Goal: Navigation & Orientation: Find specific page/section

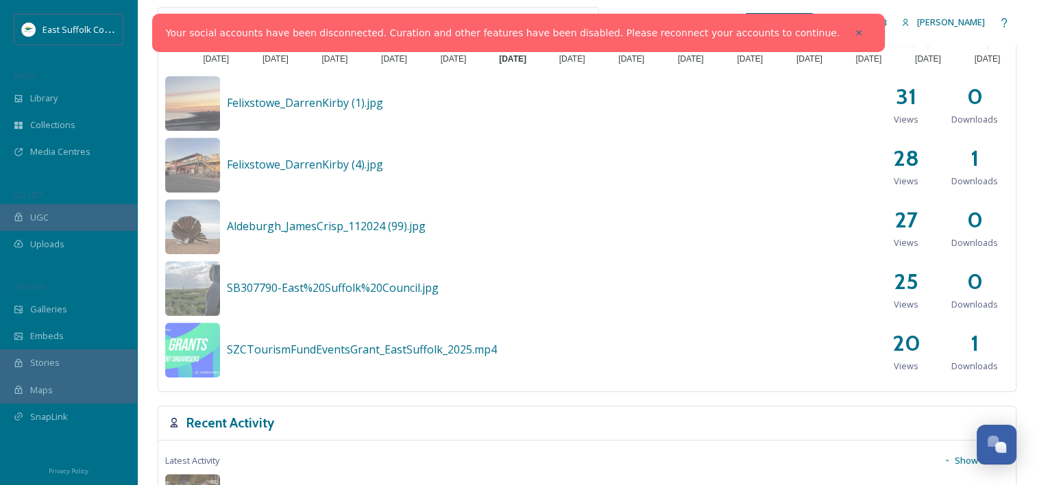
scroll to position [617, 0]
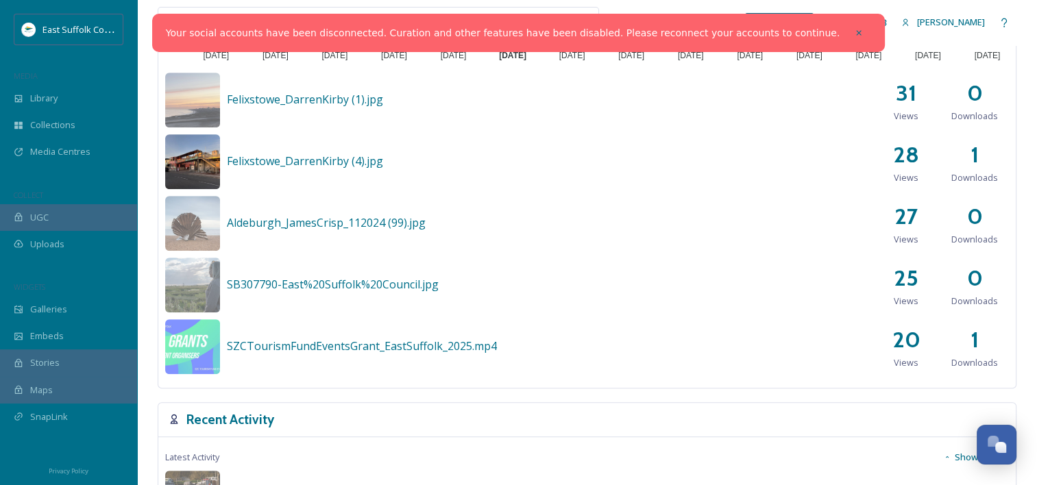
click at [178, 156] on img at bounding box center [192, 161] width 55 height 55
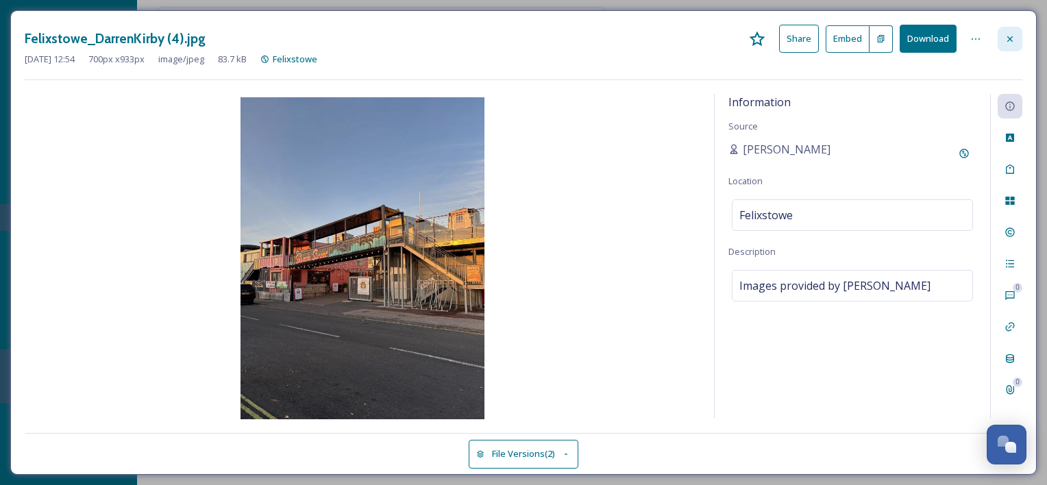
click at [1010, 36] on icon at bounding box center [1010, 39] width 11 height 11
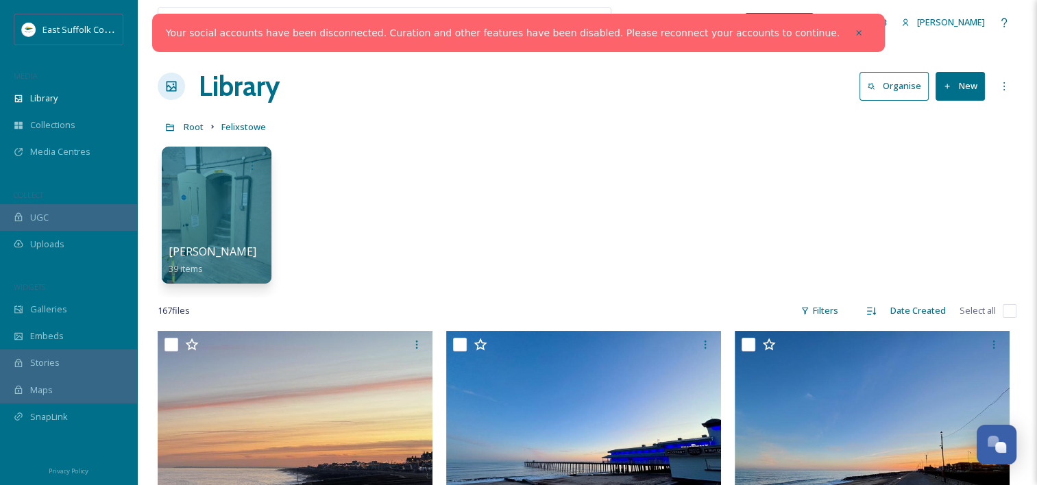
click at [447, 42] on div "Your social accounts have been disconnected. Curation and other features have b…" at bounding box center [518, 33] width 733 height 38
click at [854, 34] on icon at bounding box center [859, 33] width 10 height 10
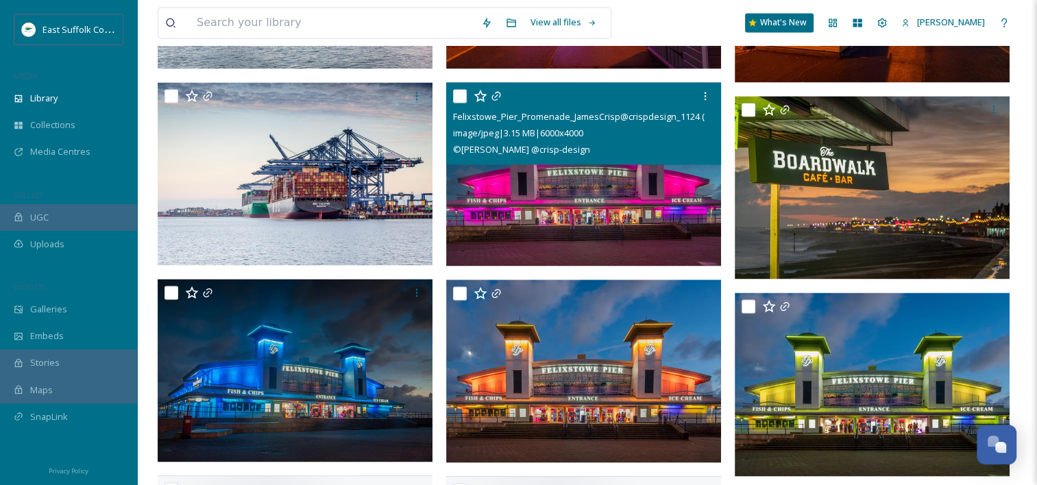
scroll to position [2056, 0]
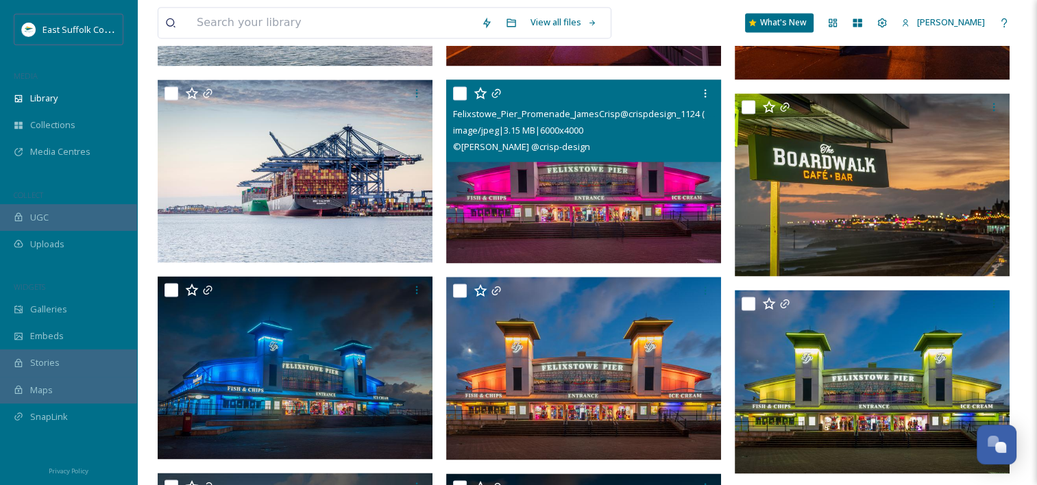
click at [625, 217] on img at bounding box center [583, 172] width 275 height 184
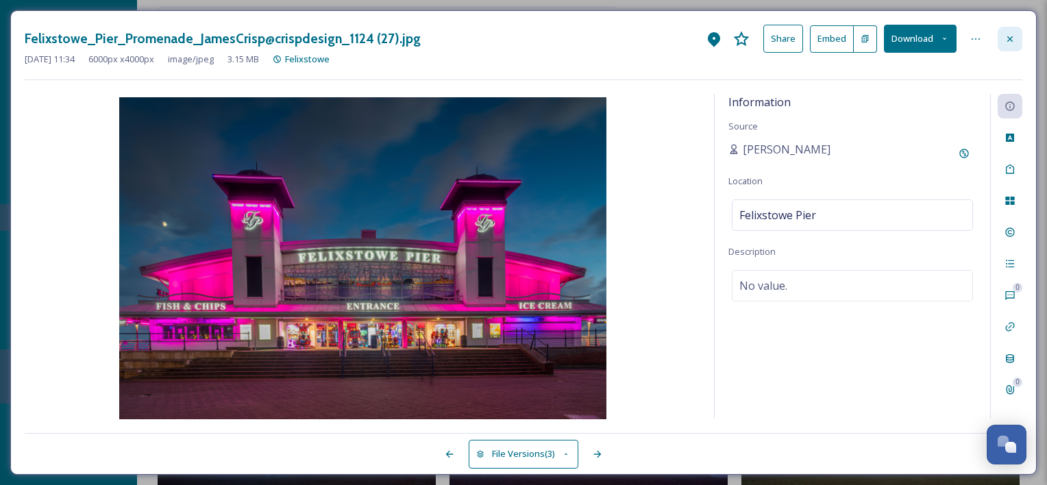
click at [1012, 35] on icon at bounding box center [1010, 39] width 11 height 11
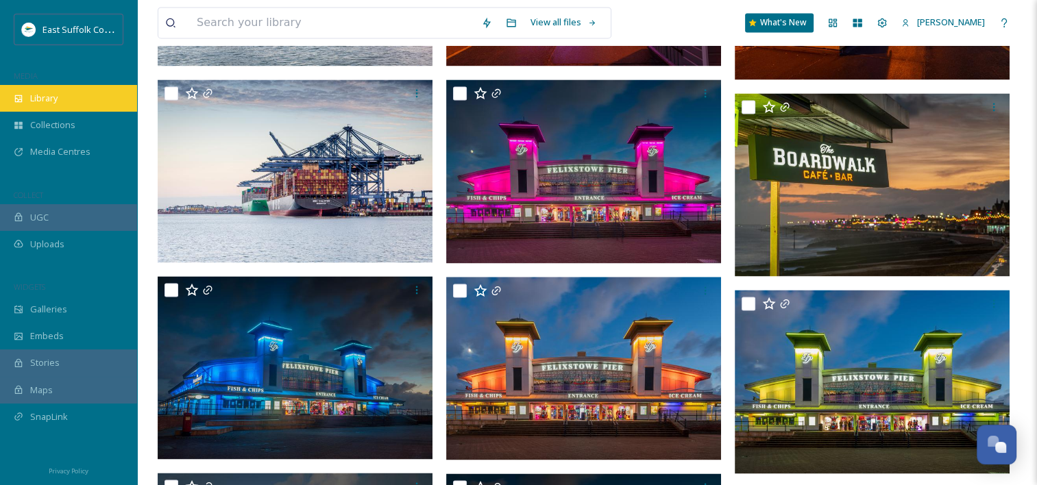
click at [47, 93] on span "Library" at bounding box center [43, 98] width 27 height 13
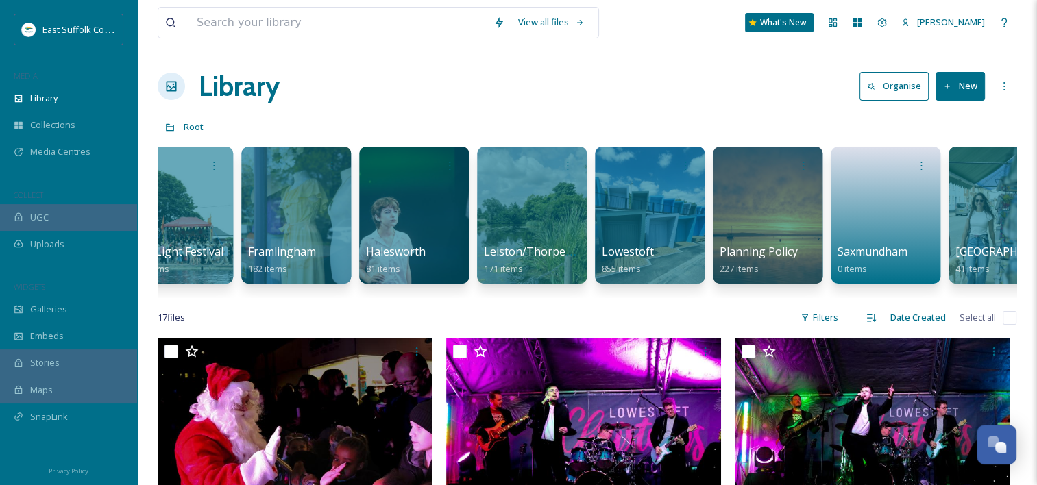
scroll to position [0, 1580]
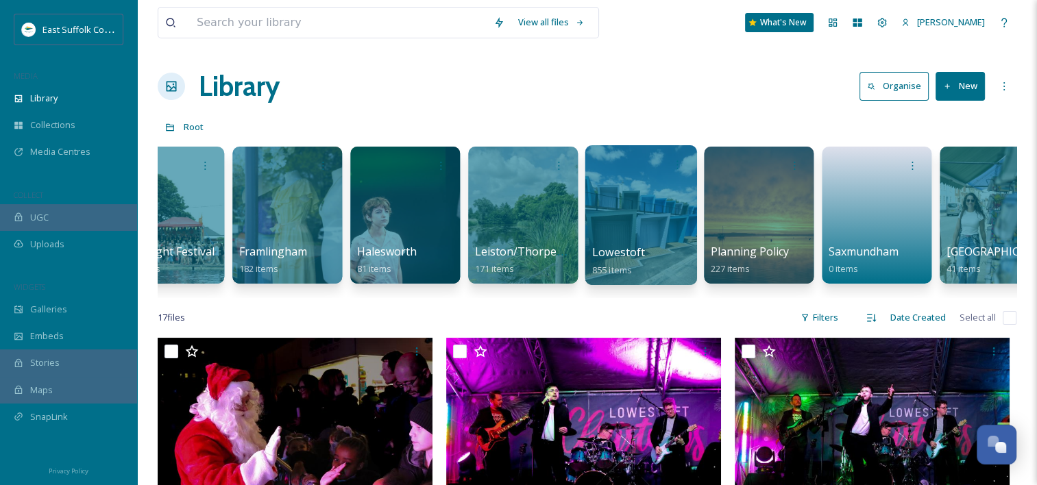
click at [651, 241] on div at bounding box center [641, 215] width 112 height 140
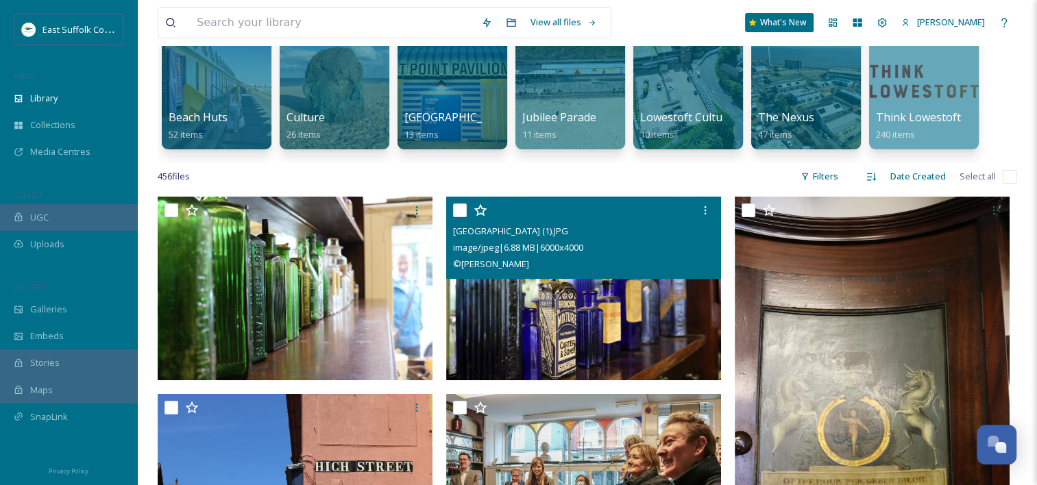
scroll to position [137, 0]
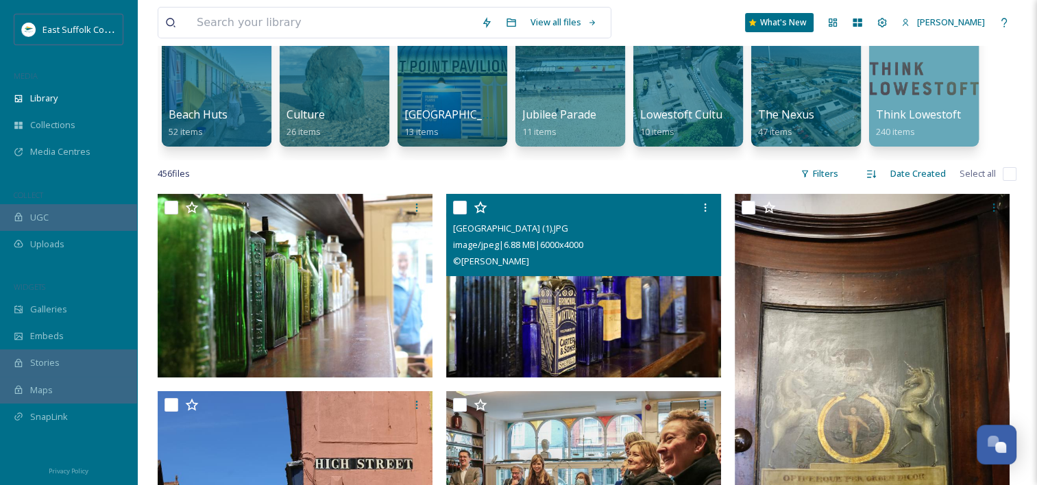
click at [545, 311] on img at bounding box center [583, 286] width 275 height 184
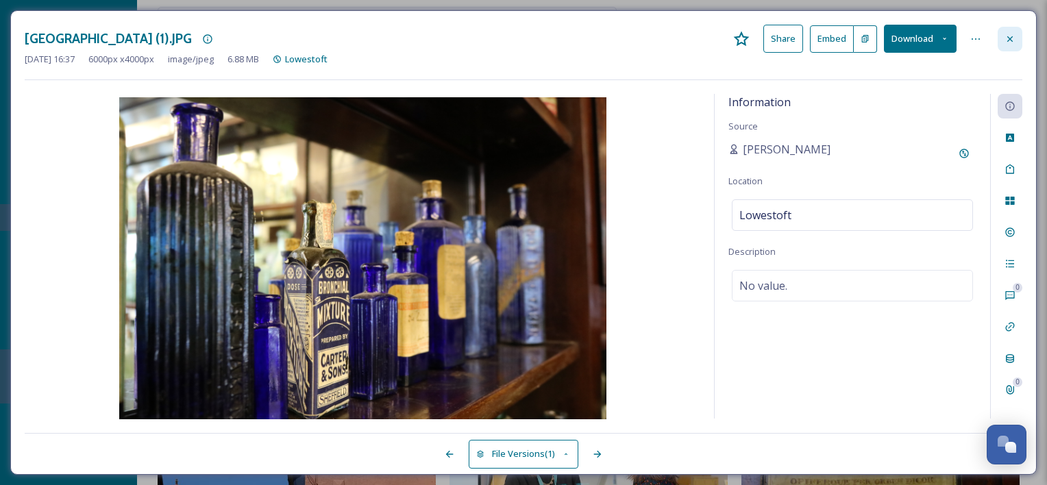
click at [1008, 36] on icon at bounding box center [1010, 38] width 5 height 5
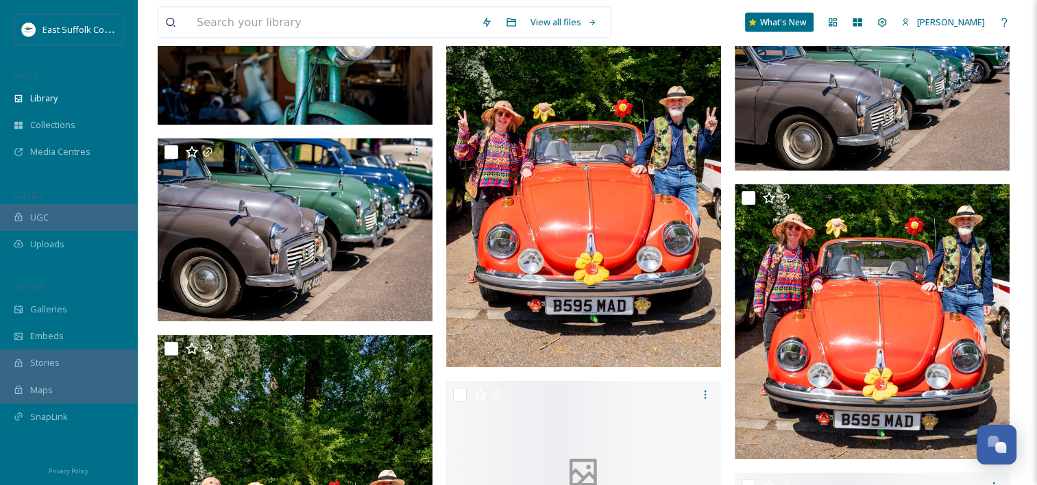
scroll to position [2947, 0]
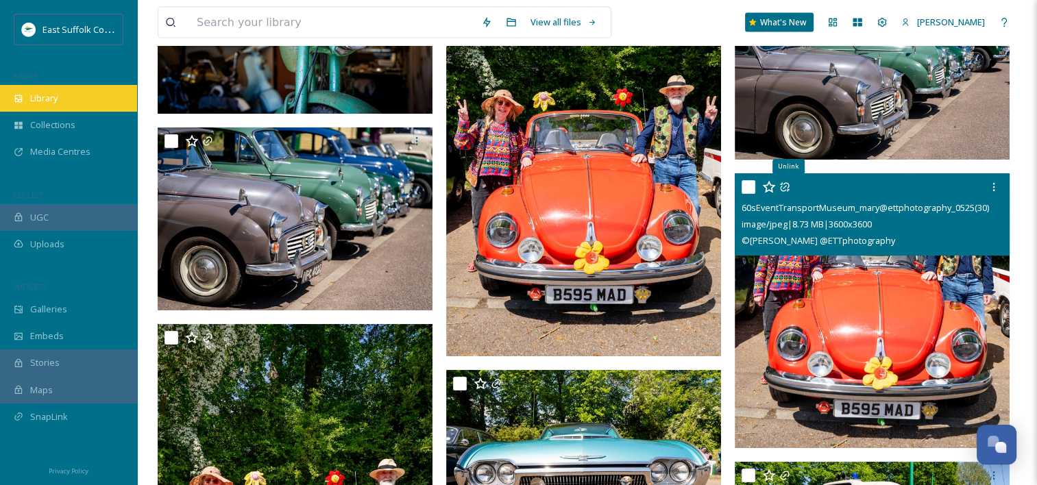
click at [55, 103] on span "Library" at bounding box center [43, 98] width 27 height 13
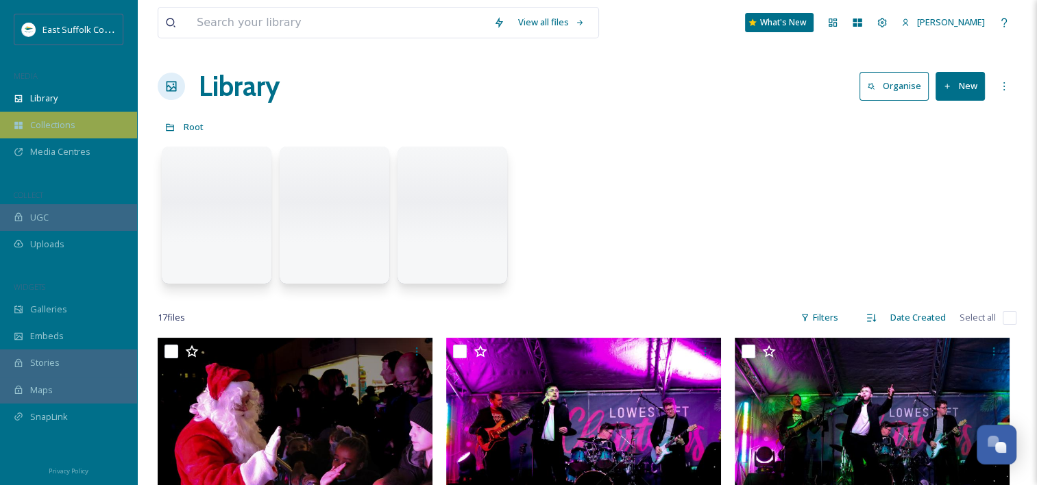
click at [56, 121] on span "Collections" at bounding box center [52, 125] width 45 height 13
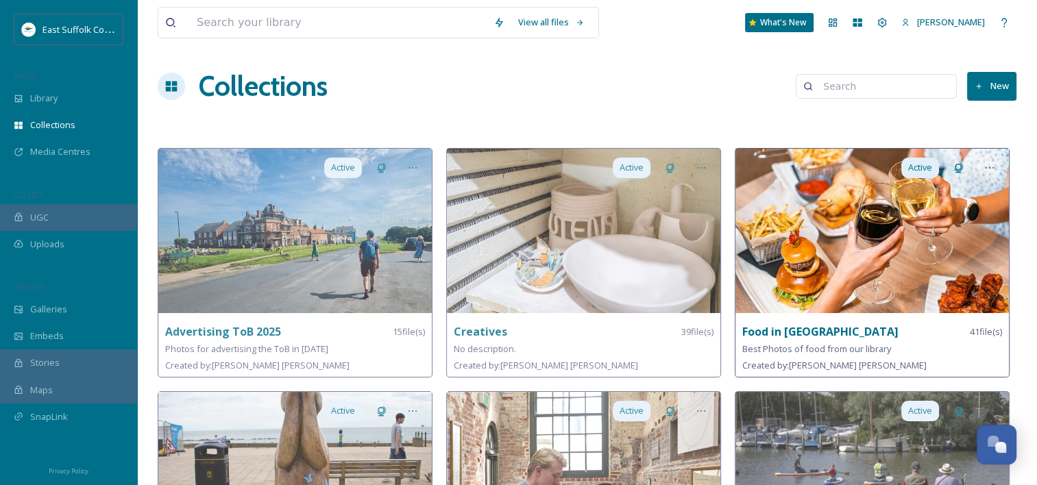
click at [850, 247] on img at bounding box center [871, 231] width 273 height 164
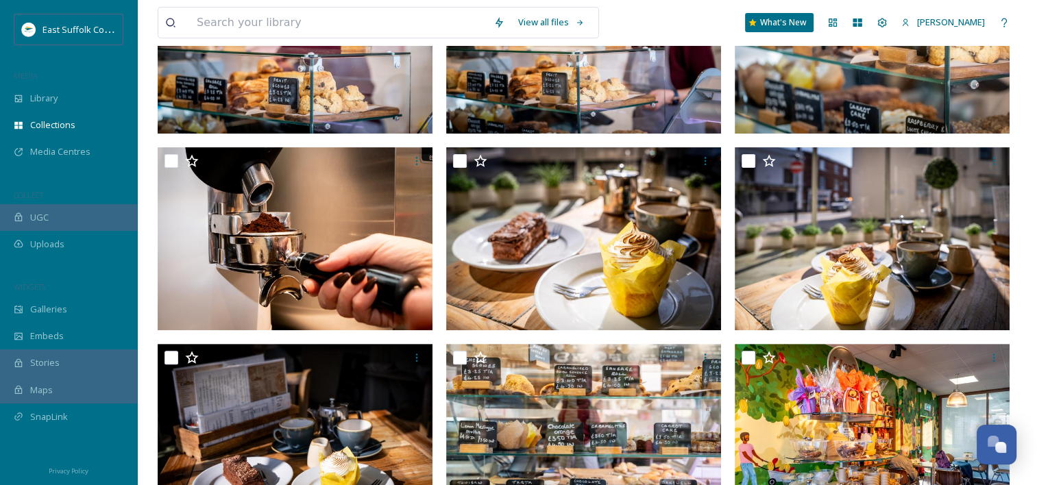
scroll to position [480, 0]
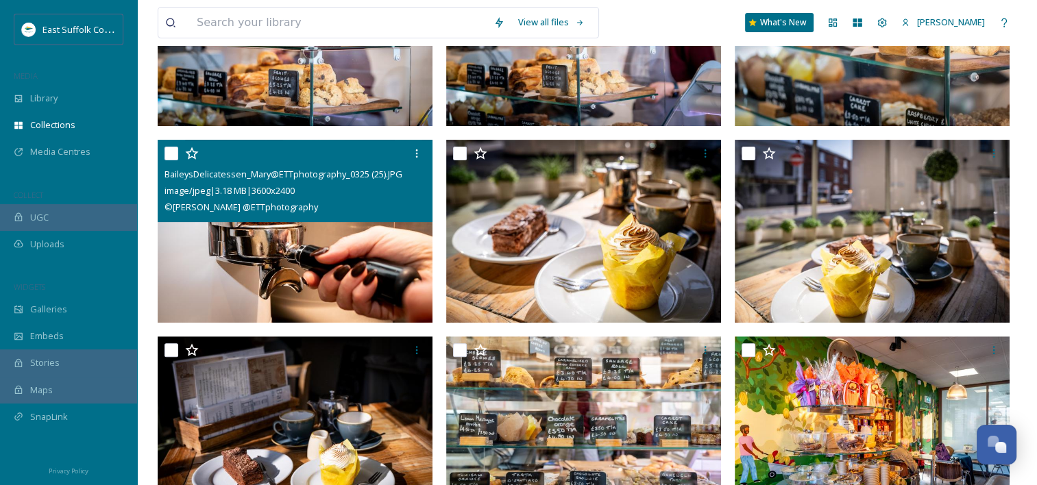
click at [349, 230] on img at bounding box center [295, 232] width 275 height 184
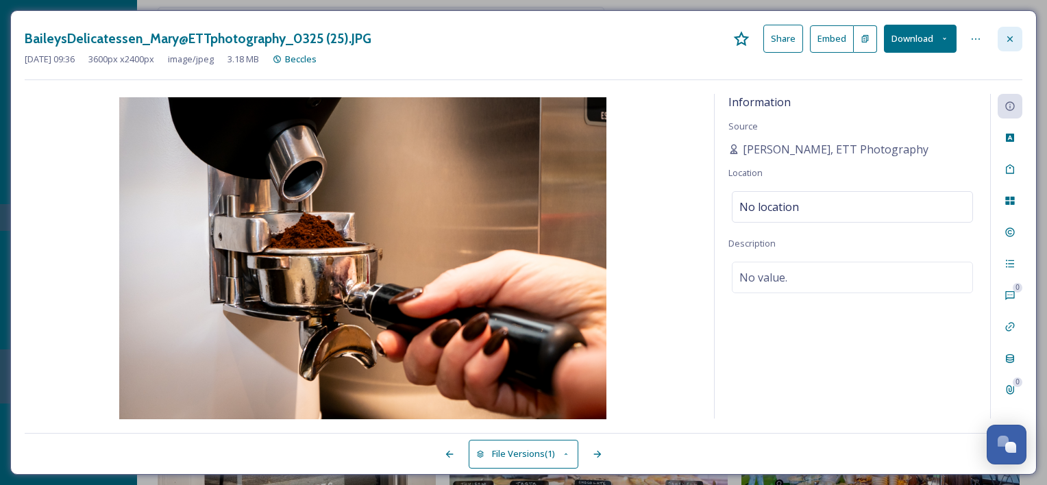
click at [1014, 32] on div at bounding box center [1010, 39] width 25 height 25
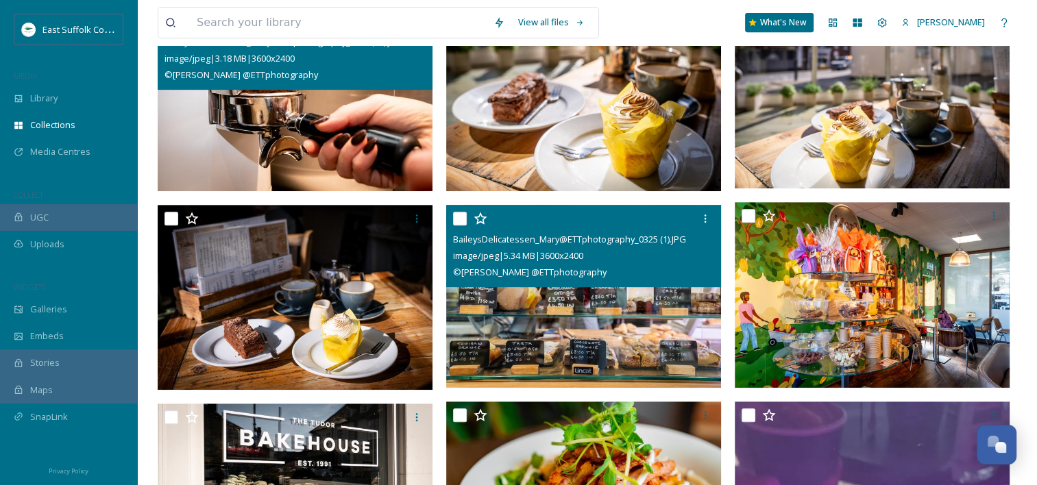
scroll to position [617, 0]
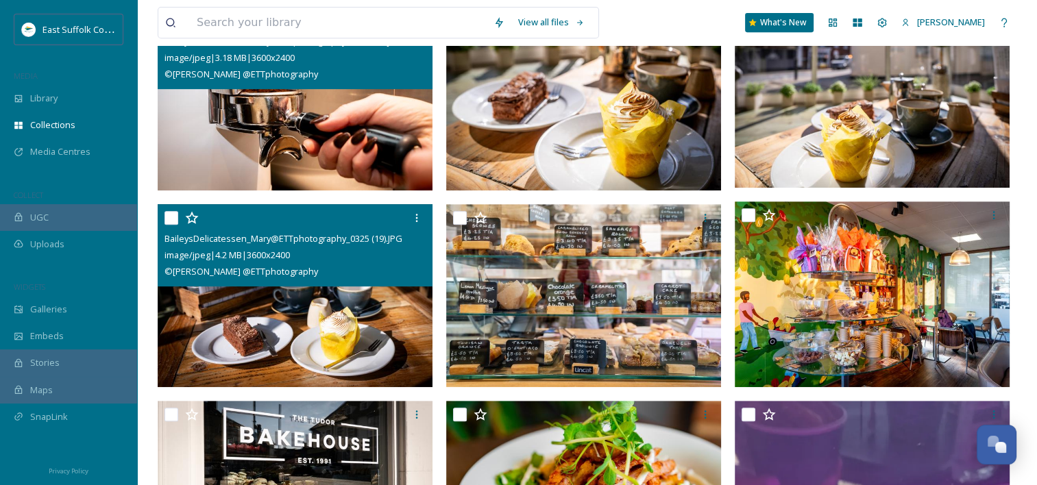
click at [315, 293] on img at bounding box center [295, 296] width 275 height 184
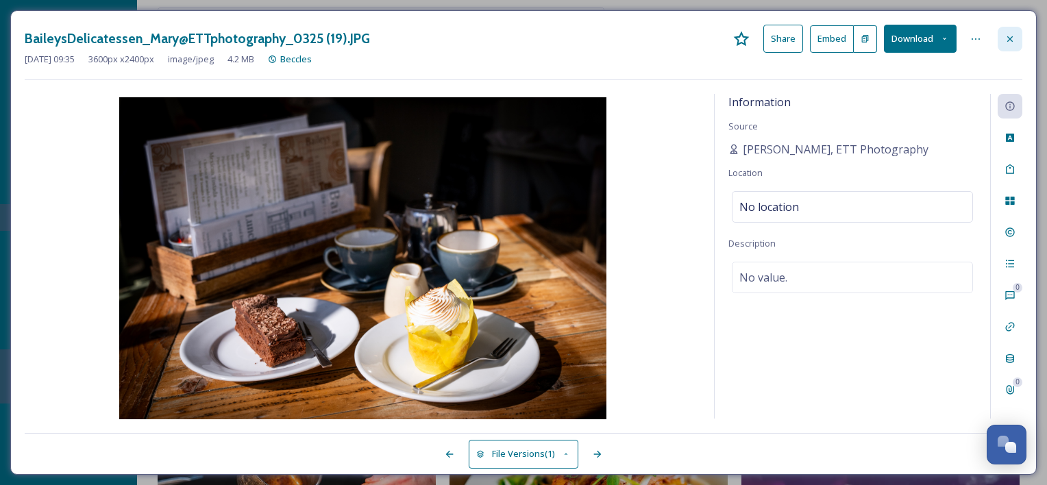
click at [1020, 36] on div at bounding box center [1010, 39] width 25 height 25
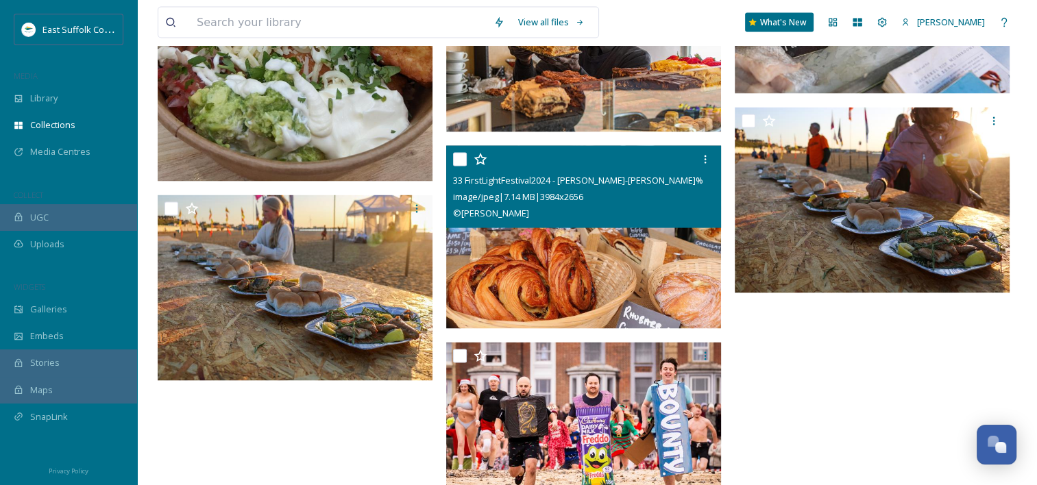
scroll to position [2683, 0]
